Goal: Obtain resource: Download file/media

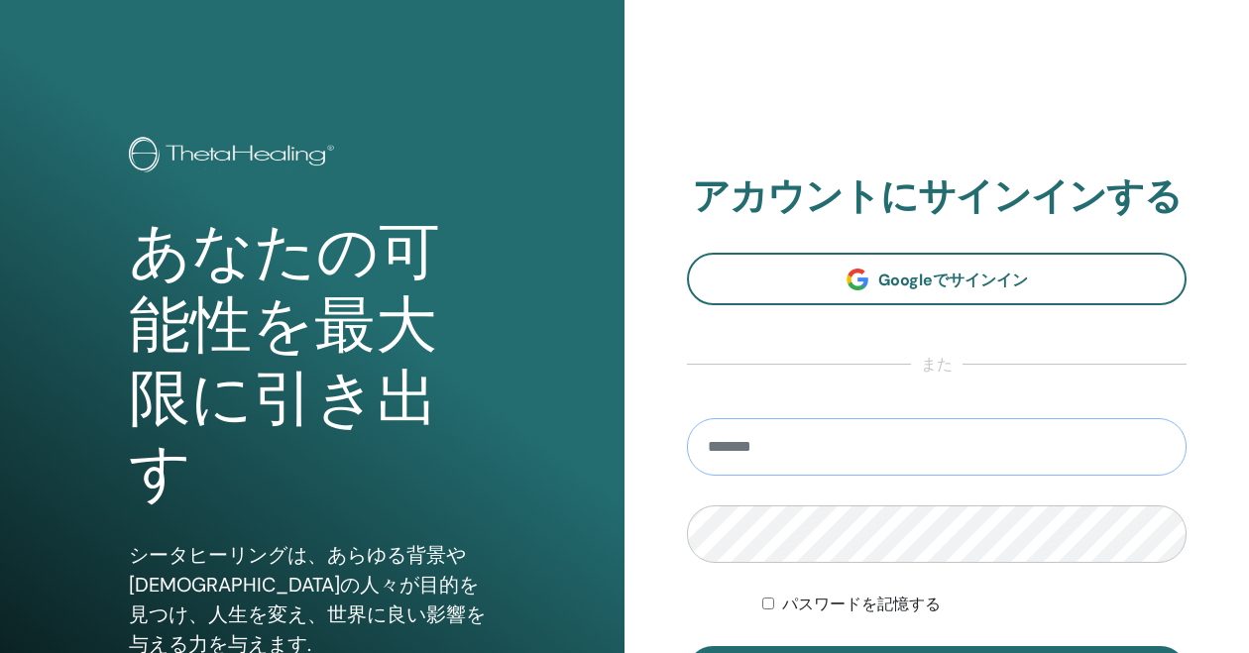
type input "**********"
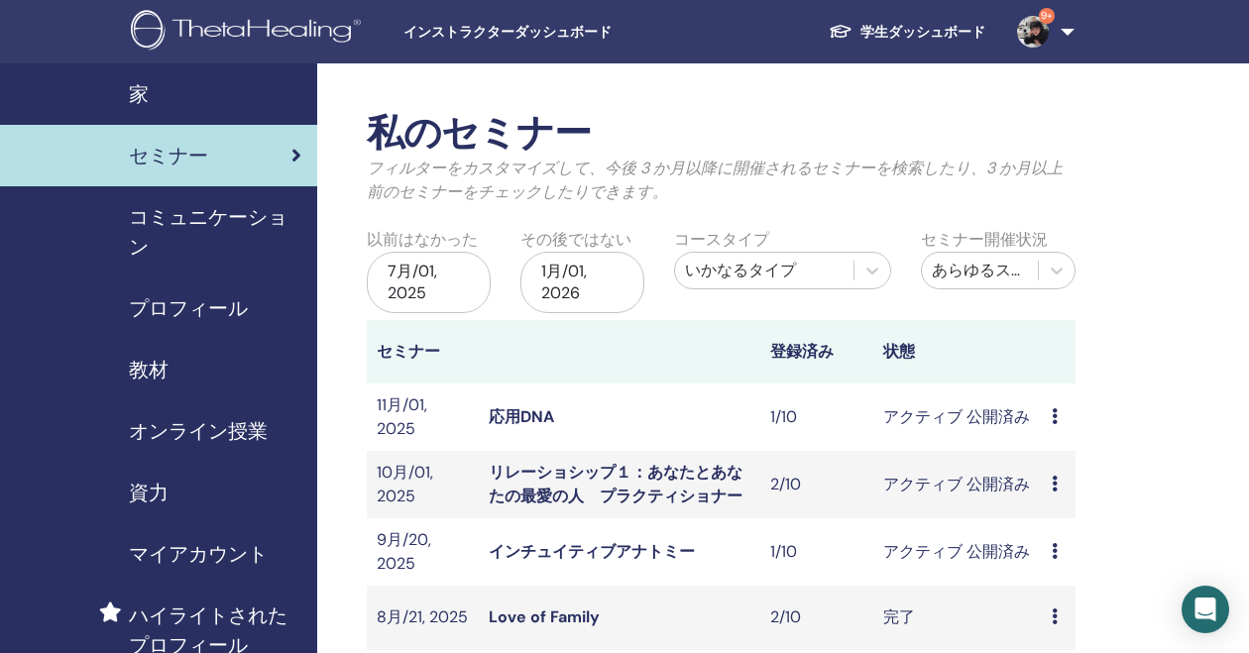
click at [141, 370] on span "教材" at bounding box center [149, 370] width 40 height 30
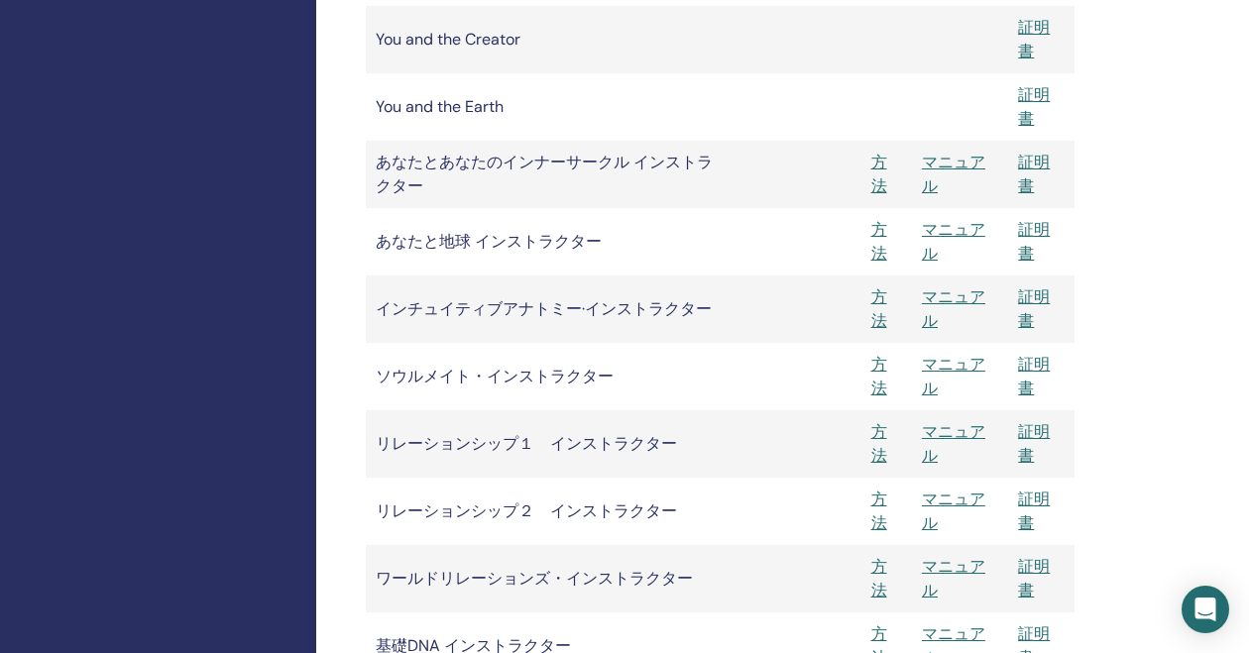
scroll to position [1984, 1]
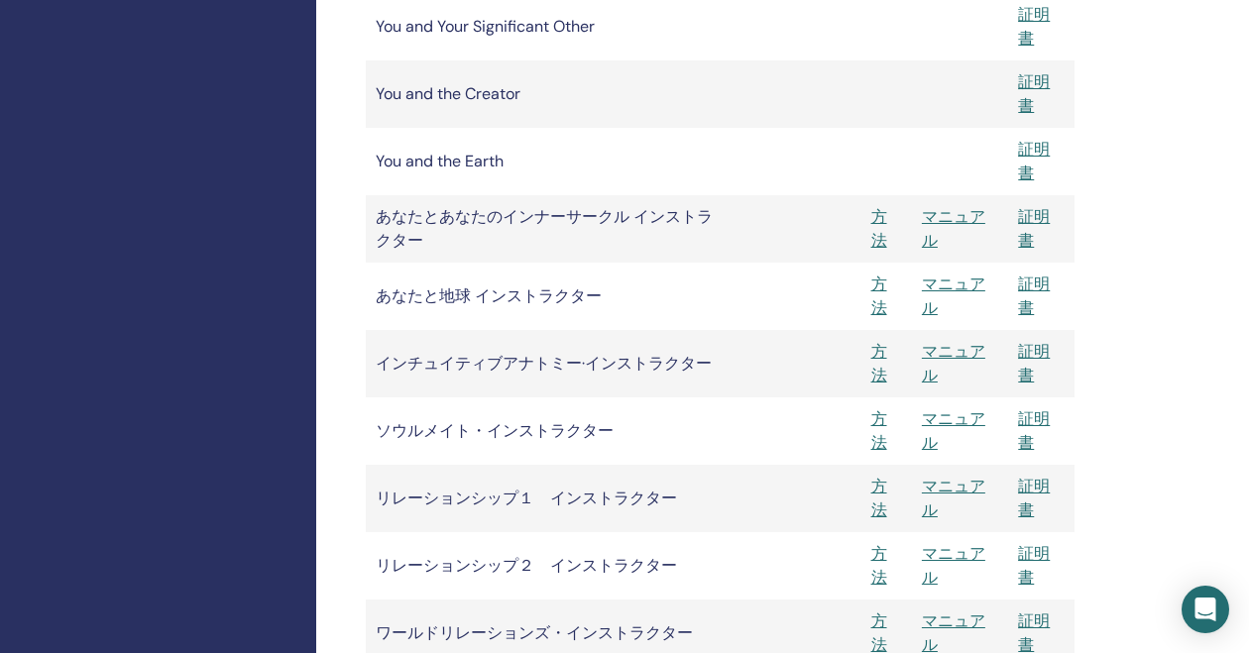
click at [960, 484] on link "マニュアル" at bounding box center [953, 498] width 63 height 45
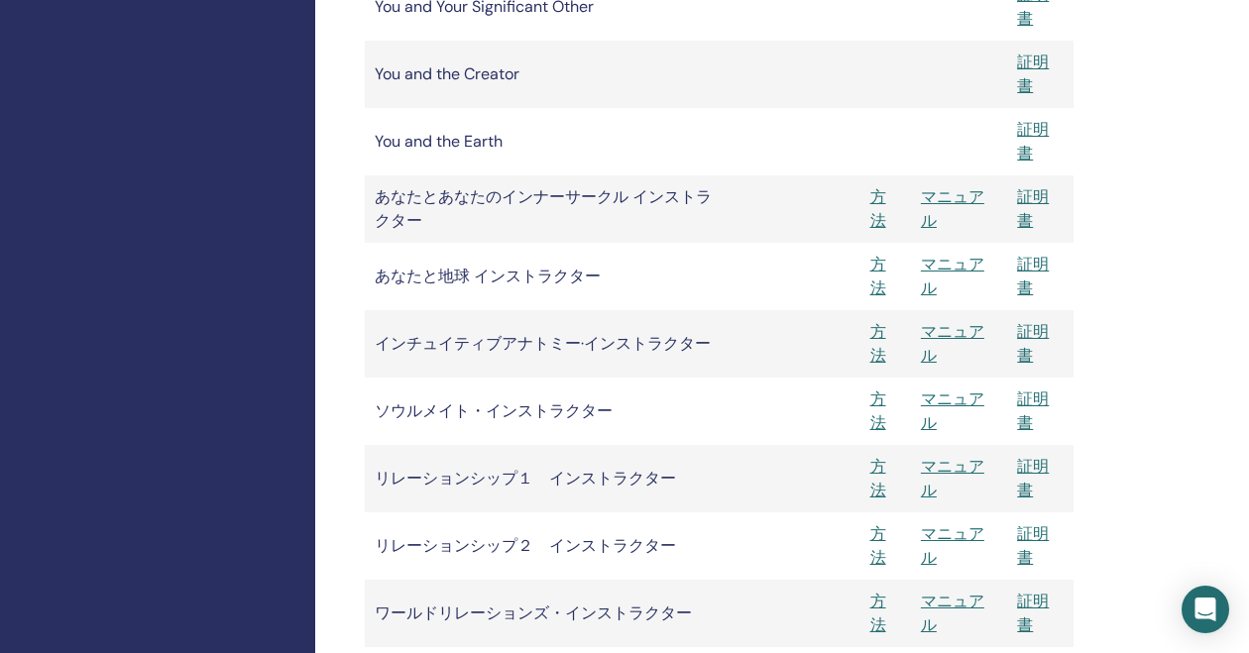
scroll to position [2039, 2]
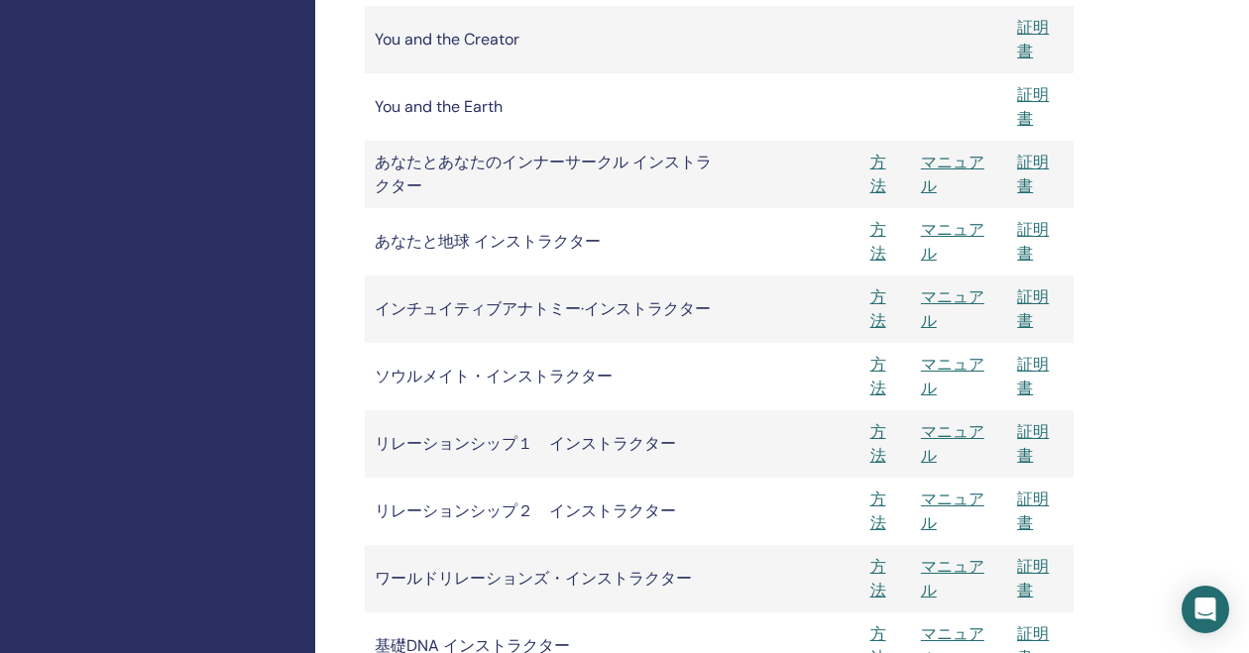
click at [967, 438] on link "マニュアル" at bounding box center [952, 443] width 63 height 45
